Goal: Task Accomplishment & Management: Manage account settings

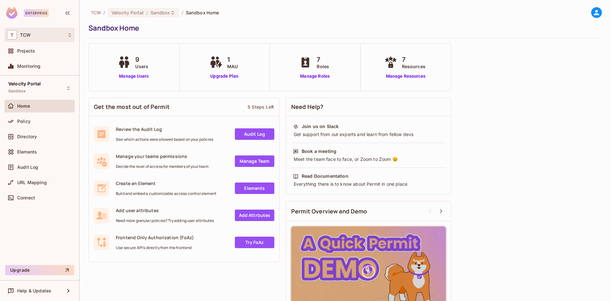
click at [66, 36] on div "T TCW" at bounding box center [39, 34] width 65 height 9
click at [66, 36] on div at bounding box center [305, 150] width 611 height 301
click at [165, 13] on span "Sandbox" at bounding box center [161, 13] width 20 height 6
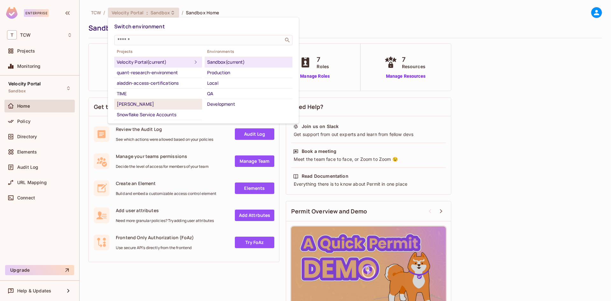
click at [151, 108] on div "[PERSON_NAME]" at bounding box center [158, 104] width 83 height 8
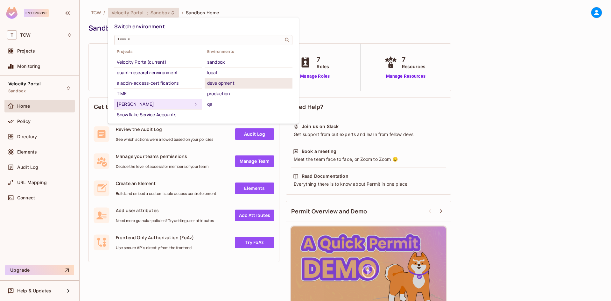
click at [240, 81] on div "development" at bounding box center [248, 83] width 83 height 8
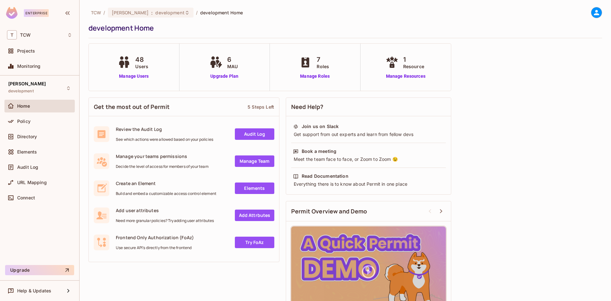
click at [142, 66] on span "Users" at bounding box center [141, 66] width 13 height 7
click at [132, 76] on link "Manage Users" at bounding box center [133, 76] width 35 height 7
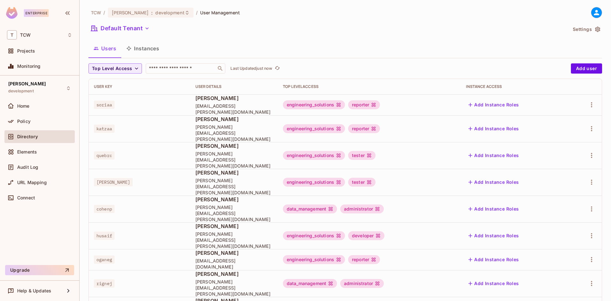
scroll to position [144, 0]
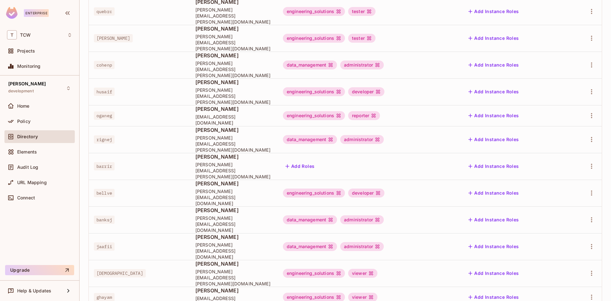
click at [575, 279] on body "Enterprise T TCW Projects Monitoring [PERSON_NAME] development Home Policy Dire…" at bounding box center [305, 150] width 611 height 301
click at [575, 282] on li "100 / page" at bounding box center [576, 286] width 32 height 13
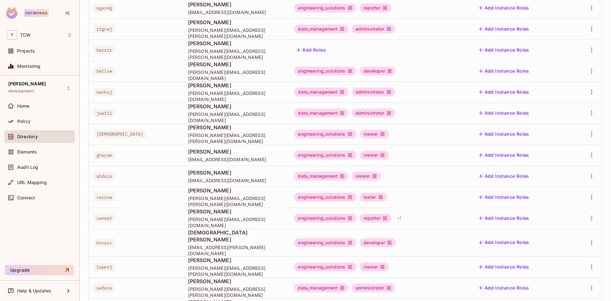
scroll to position [414, 0]
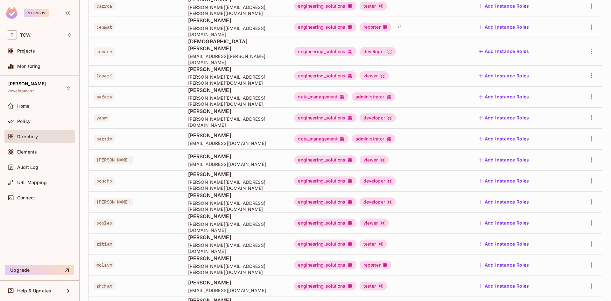
click at [103, 177] on span "bouchb" at bounding box center [104, 181] width 21 height 8
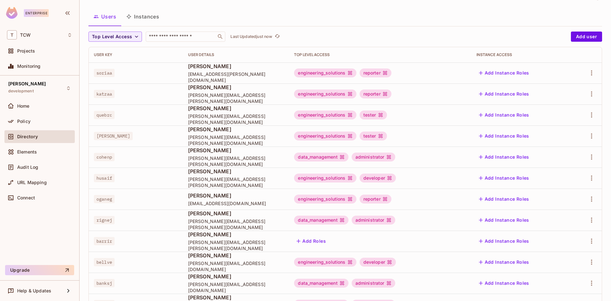
scroll to position [0, 0]
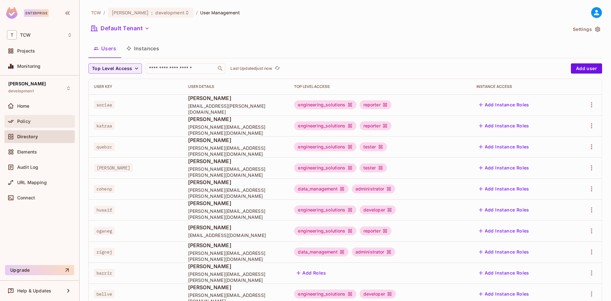
click at [31, 123] on div "Policy" at bounding box center [44, 121] width 55 height 5
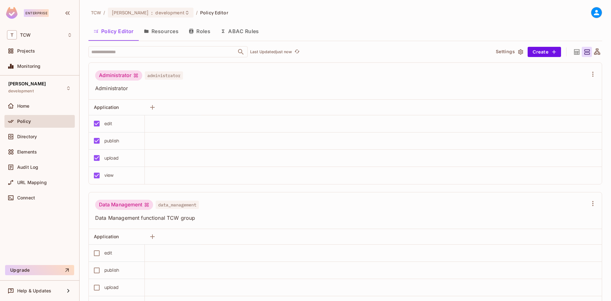
click at [192, 30] on icon "button" at bounding box center [191, 31] width 4 height 5
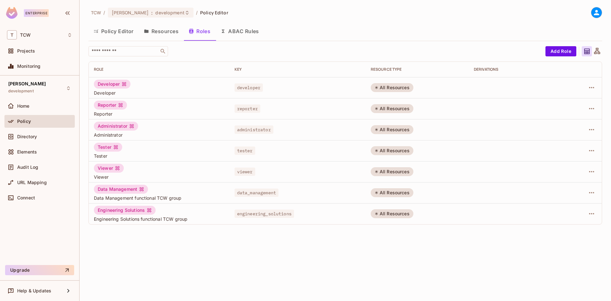
click at [110, 32] on button "Policy Editor" at bounding box center [113, 31] width 50 height 16
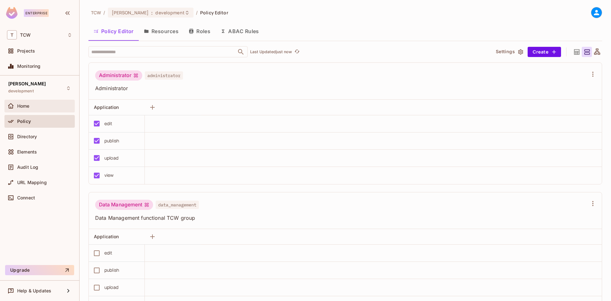
click at [23, 108] on span "Home" at bounding box center [23, 105] width 12 height 5
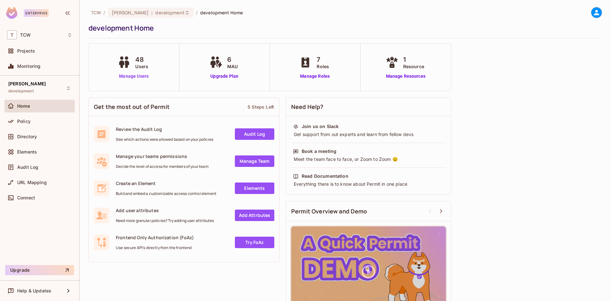
click at [134, 75] on link "Manage Users" at bounding box center [133, 76] width 35 height 7
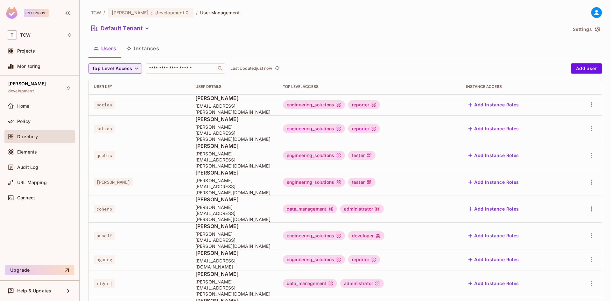
scroll to position [144, 0]
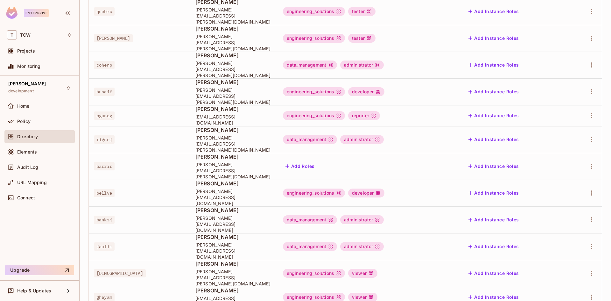
click at [561, 278] on body "Enterprise T TCW Projects Monitoring [PERSON_NAME] development Home Policy Dire…" at bounding box center [305, 150] width 611 height 301
click at [568, 284] on li "100 / page" at bounding box center [576, 286] width 32 height 13
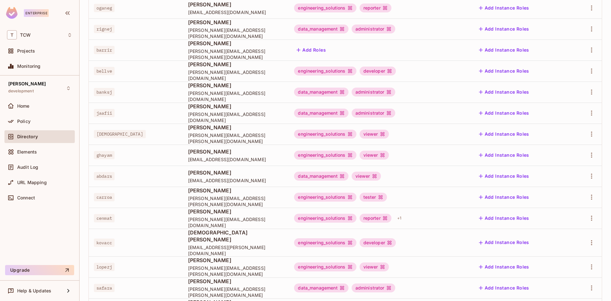
scroll to position [414, 0]
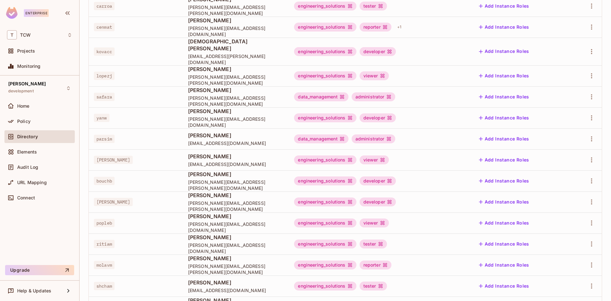
click at [106, 177] on span "bouchb" at bounding box center [104, 181] width 21 height 8
click at [589, 177] on icon "button" at bounding box center [592, 181] width 8 height 8
click at [559, 193] on li "Edit" at bounding box center [559, 189] width 56 height 14
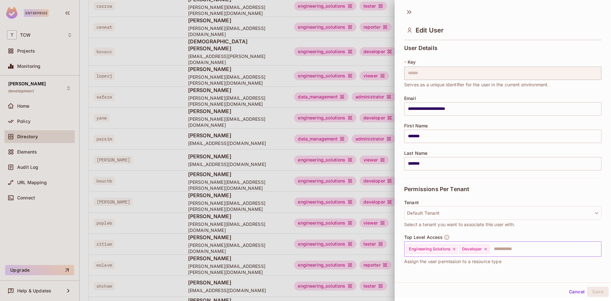
scroll to position [43, 0]
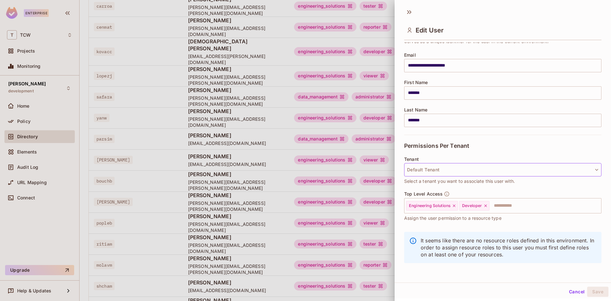
click at [475, 173] on button "Default Tenant" at bounding box center [502, 169] width 197 height 13
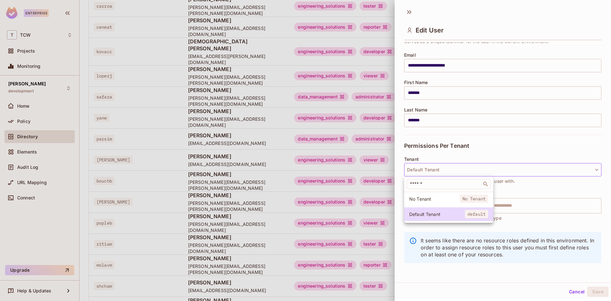
click at [475, 173] on div at bounding box center [305, 150] width 611 height 301
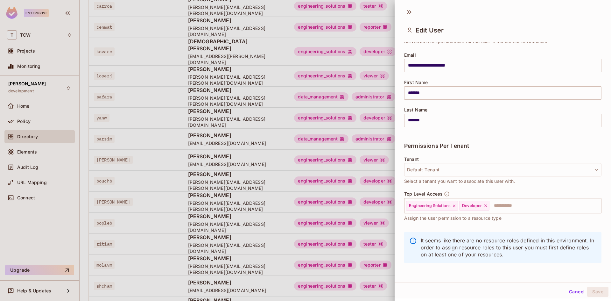
click at [97, 173] on div at bounding box center [305, 150] width 611 height 301
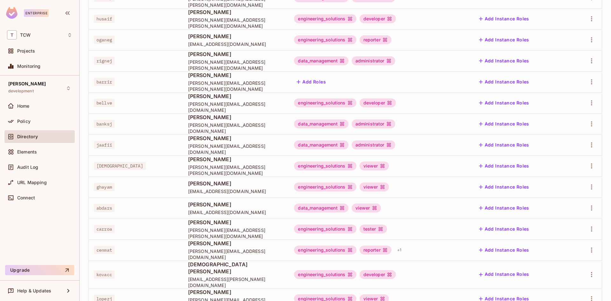
scroll to position [350, 0]
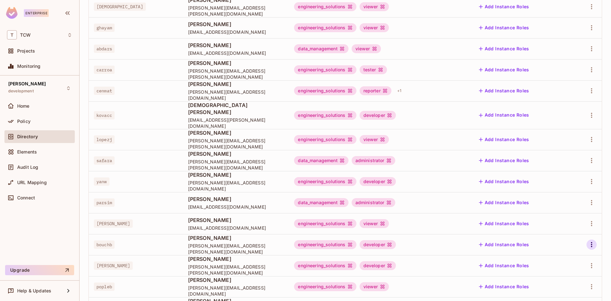
click at [588, 241] on icon "button" at bounding box center [592, 245] width 8 height 8
click at [568, 249] on li "Edit" at bounding box center [559, 252] width 56 height 14
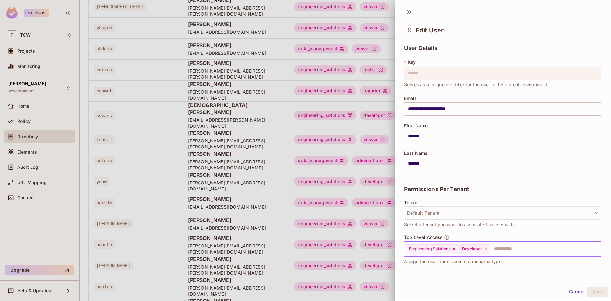
click at [455, 249] on icon at bounding box center [454, 249] width 3 height 3
click at [433, 249] on icon at bounding box center [432, 249] width 3 height 3
click at [589, 292] on button "Save" at bounding box center [597, 291] width 21 height 10
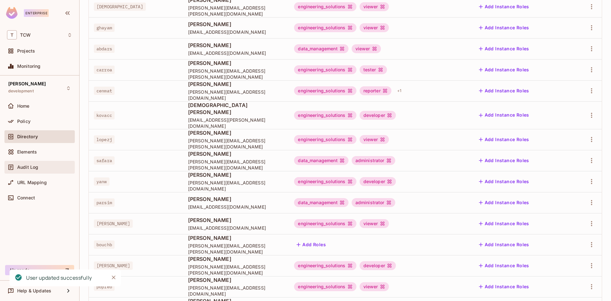
click at [46, 169] on div "Audit Log" at bounding box center [44, 167] width 55 height 5
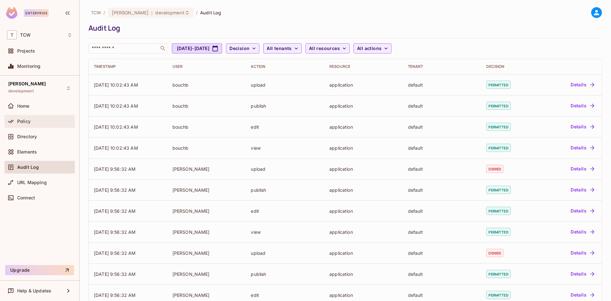
click at [27, 119] on span "Policy" at bounding box center [23, 121] width 13 height 5
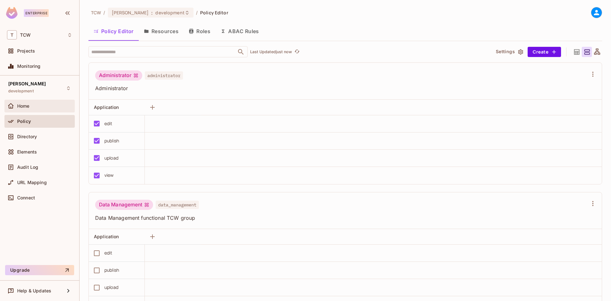
click at [24, 109] on div "Home" at bounding box center [39, 106] width 65 height 8
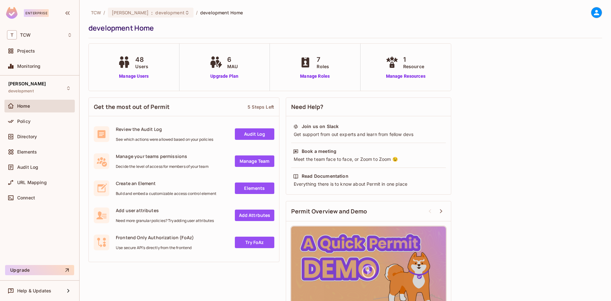
click at [130, 80] on div "48 Users Manage Users" at bounding box center [134, 67] width 91 height 47
click at [129, 78] on link "Manage Users" at bounding box center [133, 76] width 35 height 7
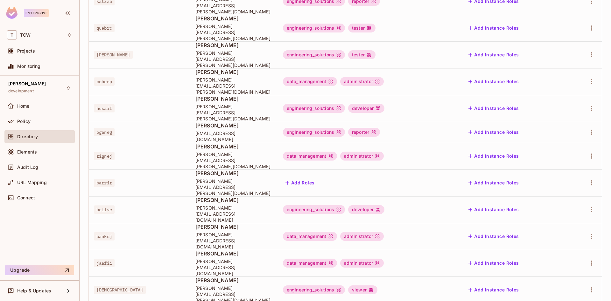
scroll to position [144, 0]
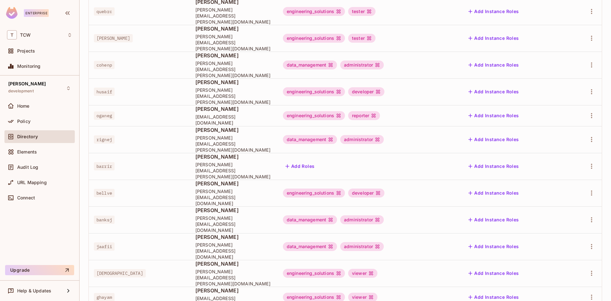
click at [577, 277] on body "Enterprise T TCW Projects Monitoring [PERSON_NAME] development Home Policy Dire…" at bounding box center [305, 150] width 611 height 301
click at [575, 286] on li "100 / page" at bounding box center [576, 286] width 32 height 13
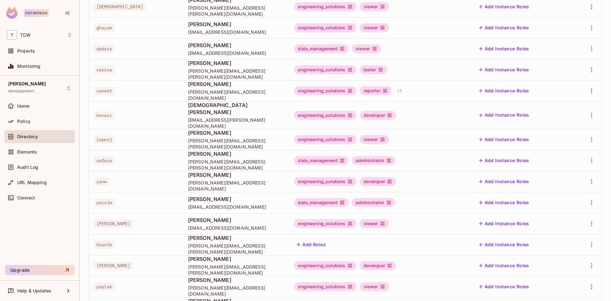
scroll to position [477, 0]
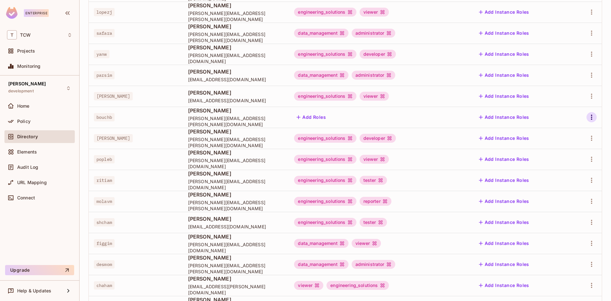
click at [591, 115] on icon "button" at bounding box center [591, 117] width 1 height 5
click at [587, 113] on div at bounding box center [305, 150] width 611 height 301
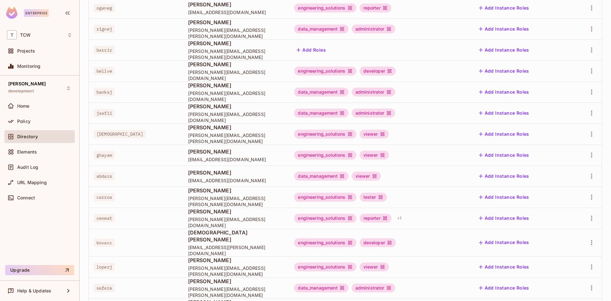
scroll to position [414, 0]
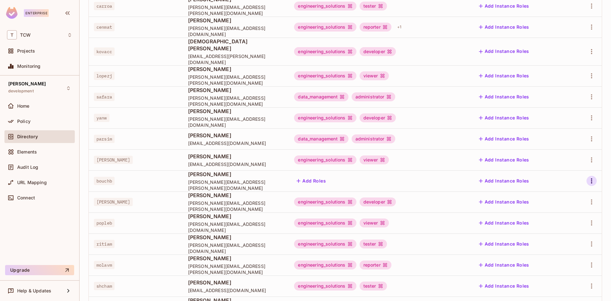
click at [588, 177] on icon "button" at bounding box center [592, 181] width 8 height 8
click at [603, 37] on div at bounding box center [305, 150] width 611 height 301
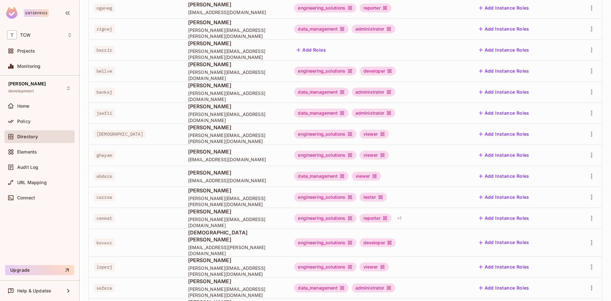
scroll to position [0, 0]
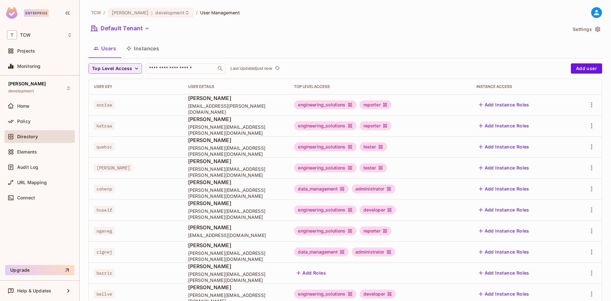
click at [154, 50] on button "Instances" at bounding box center [142, 48] width 43 height 16
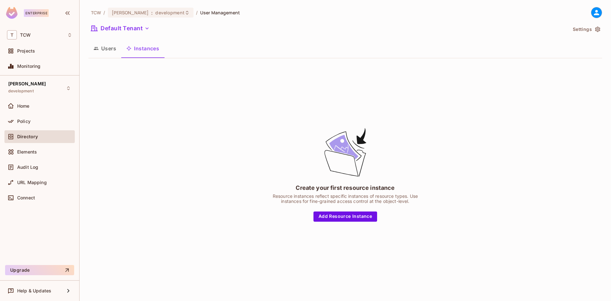
click at [95, 52] on button "Users" at bounding box center [104, 48] width 33 height 16
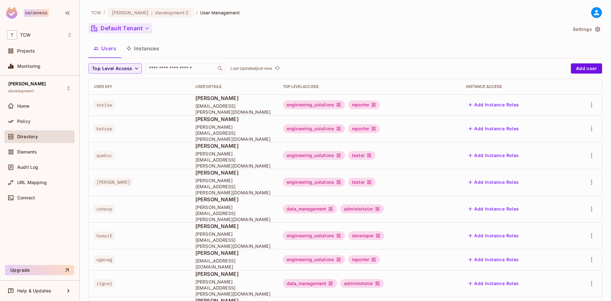
click at [149, 25] on icon "button" at bounding box center [147, 28] width 6 height 6
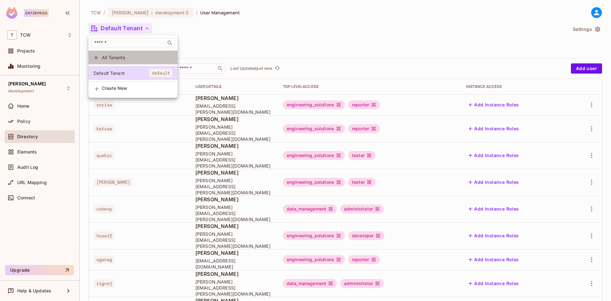
click at [113, 56] on span "All Tenants" at bounding box center [137, 57] width 71 height 6
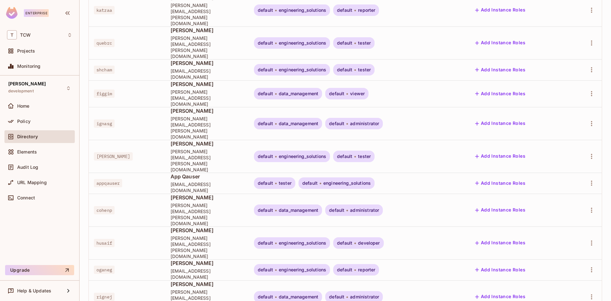
scroll to position [144, 0]
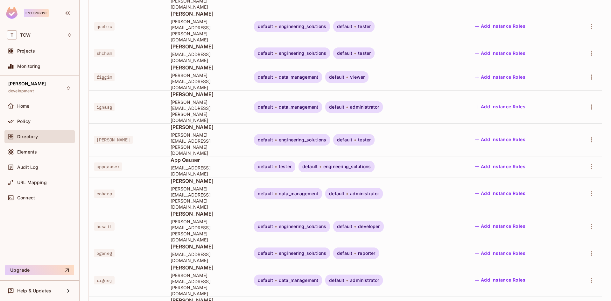
click at [573, 278] on body "Enterprise T TCW Projects Monitoring TOD development Home Policy Directory Elem…" at bounding box center [305, 150] width 611 height 301
click at [576, 284] on li "100 / page" at bounding box center [576, 286] width 32 height 13
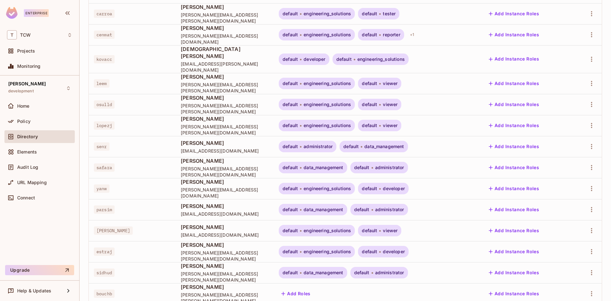
scroll to position [796, 0]
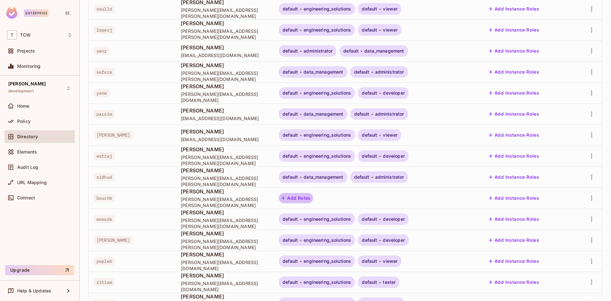
click at [291, 193] on button "Add Roles" at bounding box center [296, 198] width 34 height 10
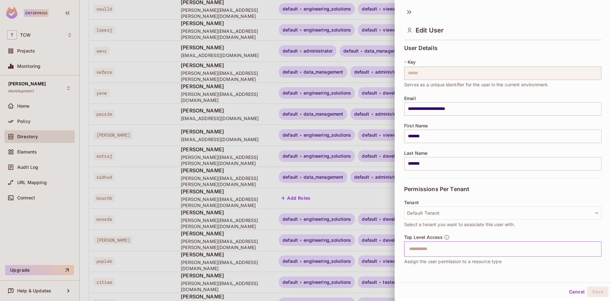
click at [478, 252] on input "text" at bounding box center [498, 249] width 184 height 13
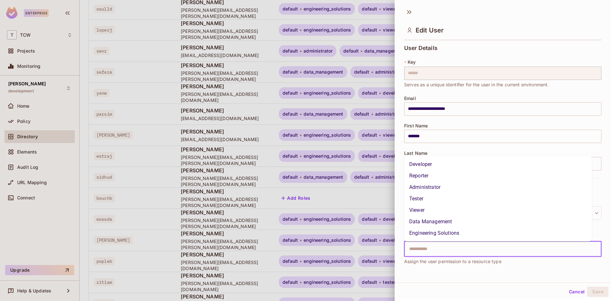
click at [449, 187] on li "Administrator" at bounding box center [498, 186] width 188 height 11
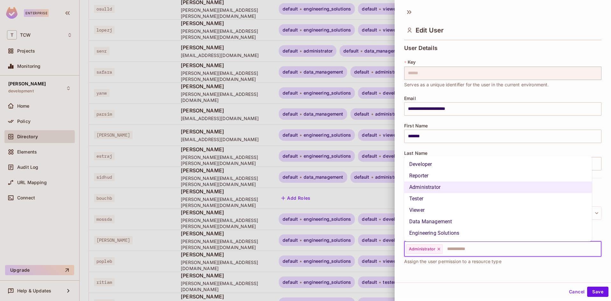
click at [471, 248] on input "text" at bounding box center [516, 249] width 146 height 13
click at [468, 231] on li "Engineering Solutions" at bounding box center [498, 232] width 188 height 11
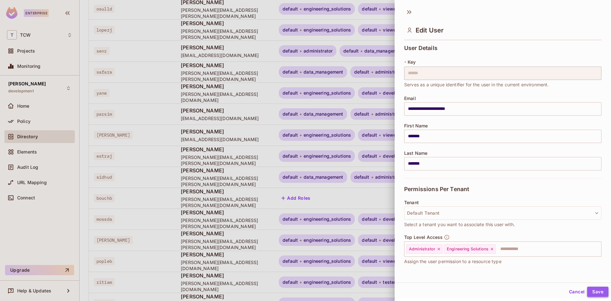
click at [599, 291] on button "Save" at bounding box center [597, 291] width 21 height 10
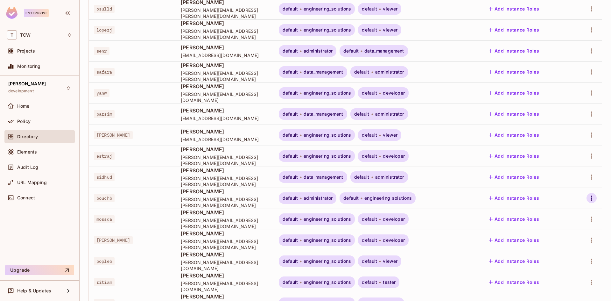
click at [588, 194] on icon "button" at bounding box center [592, 198] width 8 height 8
click at [552, 206] on div "Edit" at bounding box center [550, 206] width 9 height 6
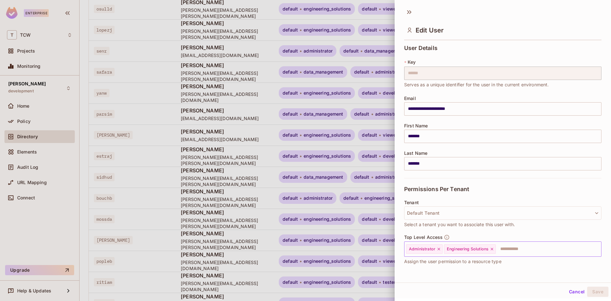
click at [493, 250] on icon at bounding box center [492, 249] width 4 height 4
click at [439, 250] on icon at bounding box center [439, 249] width 4 height 4
click at [595, 293] on button "Save" at bounding box center [597, 291] width 21 height 10
